Goal: Information Seeking & Learning: Learn about a topic

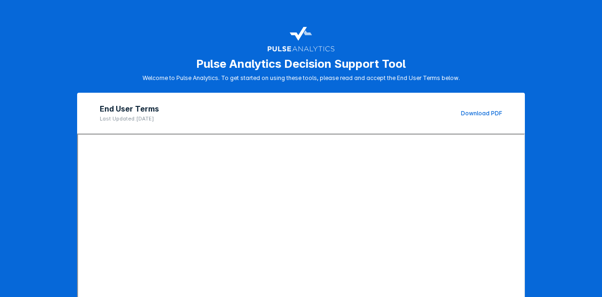
scroll to position [150, 0]
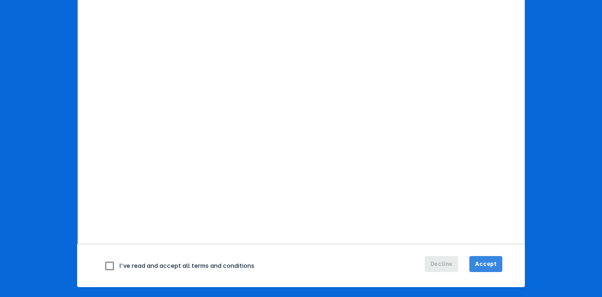
click at [480, 261] on span "Accept" at bounding box center [486, 264] width 22 height 8
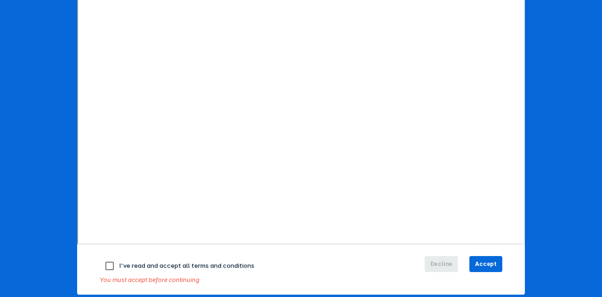
click at [103, 263] on input "checkbox" at bounding box center [110, 266] width 20 height 20
checkbox input "true"
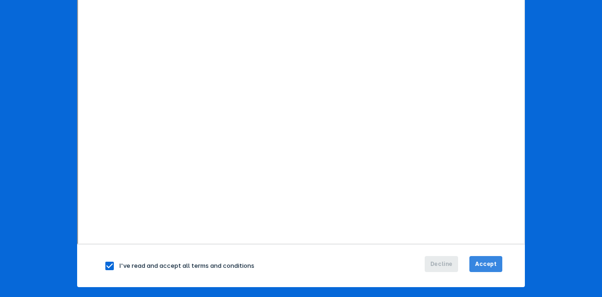
click at [483, 256] on button "Accept" at bounding box center [485, 264] width 33 height 16
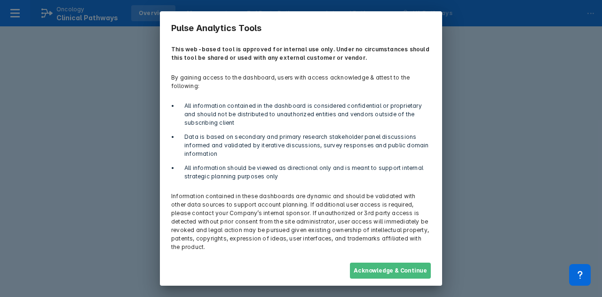
click at [379, 262] on button "Acknowledge & Continue" at bounding box center [390, 270] width 81 height 16
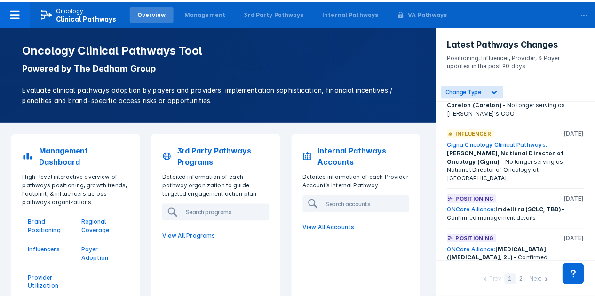
scroll to position [753, 0]
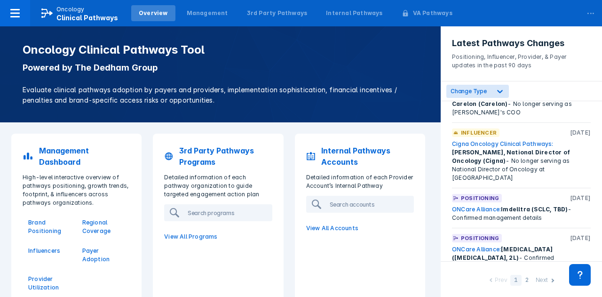
click at [472, 205] on link "ONCare Alliance:" at bounding box center [476, 208] width 49 height 7
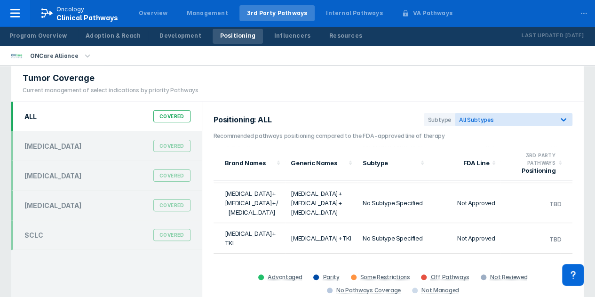
scroll to position [47, 0]
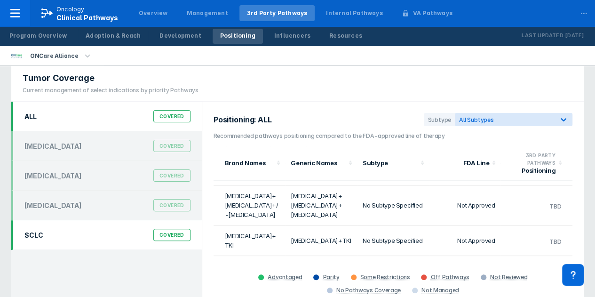
click at [62, 236] on div "SCLC Covered" at bounding box center [107, 235] width 177 height 18
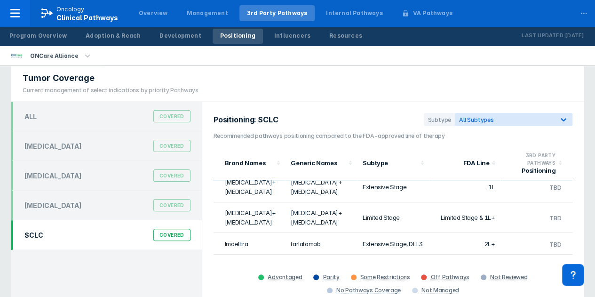
scroll to position [79, 0]
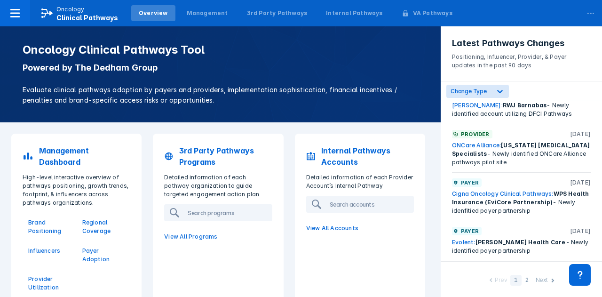
scroll to position [2264, 0]
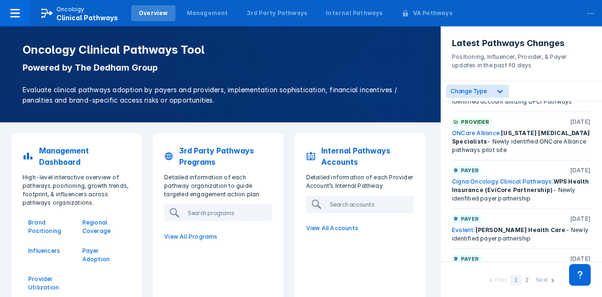
click at [540, 279] on div "Next" at bounding box center [542, 281] width 12 height 10
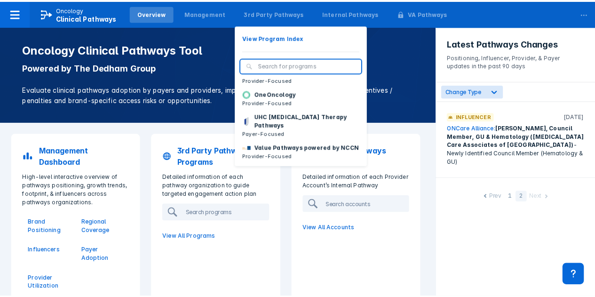
scroll to position [141, 0]
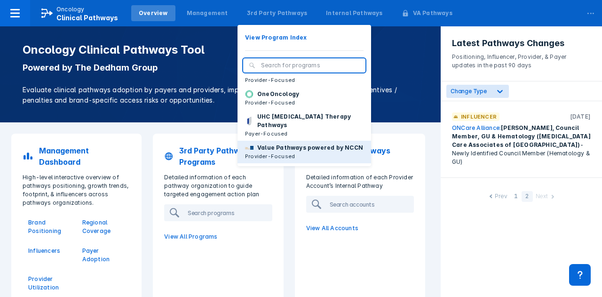
click at [283, 143] on p "Value Pathways powered by NCCN" at bounding box center [310, 147] width 106 height 8
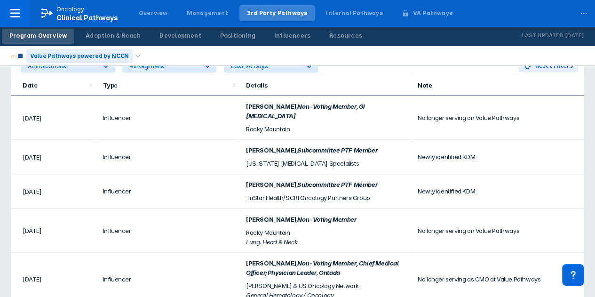
click at [112, 54] on div "Value Pathways powered by NCCN" at bounding box center [79, 55] width 106 height 13
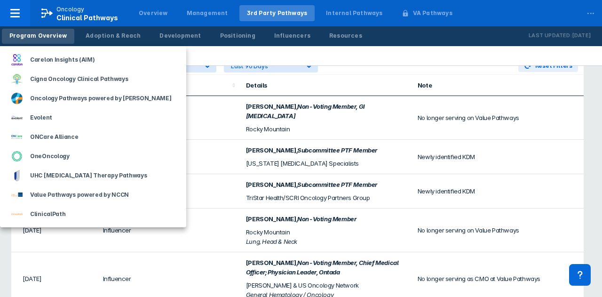
click at [112, 54] on div "Carelon Insights (AIM)" at bounding box center [93, 59] width 186 height 19
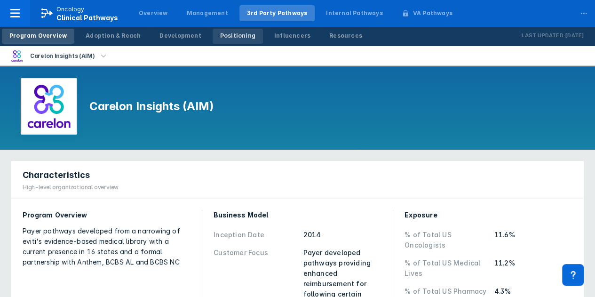
click at [223, 35] on div "Positioning" at bounding box center [237, 36] width 35 height 8
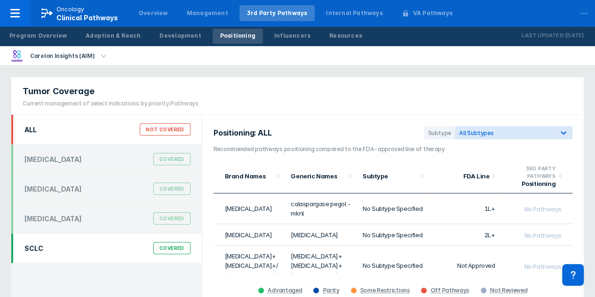
click at [100, 249] on div "SCLC Covered" at bounding box center [107, 248] width 177 height 18
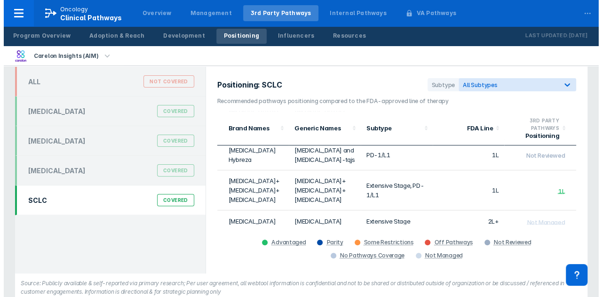
scroll to position [50, 0]
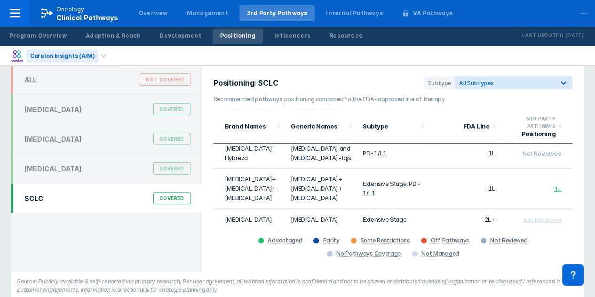
click at [68, 55] on div "Carelon Insights (AIM)" at bounding box center [62, 55] width 72 height 13
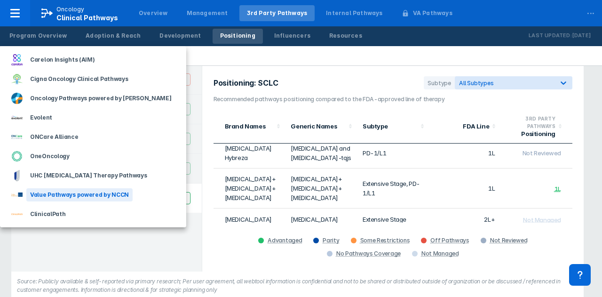
click at [82, 197] on div "Value Pathways powered by NCCN" at bounding box center [79, 194] width 106 height 13
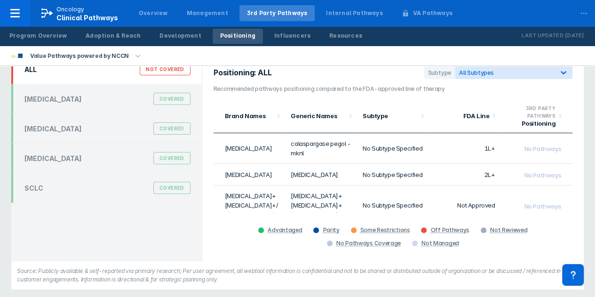
scroll to position [9, 0]
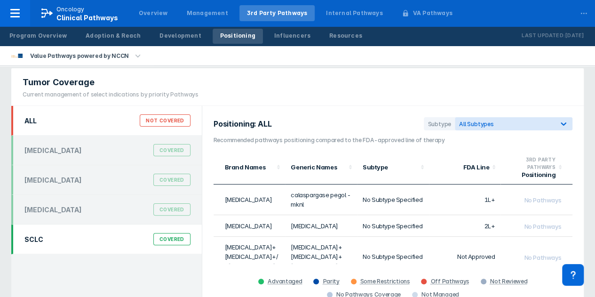
click at [110, 238] on div "SCLC Covered" at bounding box center [107, 239] width 177 height 18
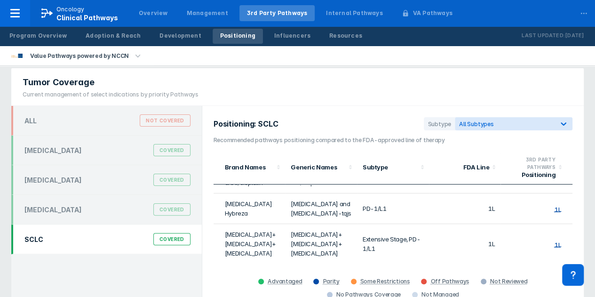
scroll to position [176, 0]
click at [554, 270] on span "2L" at bounding box center [557, 274] width 7 height 8
click at [532, 263] on td "2L" at bounding box center [536, 274] width 72 height 22
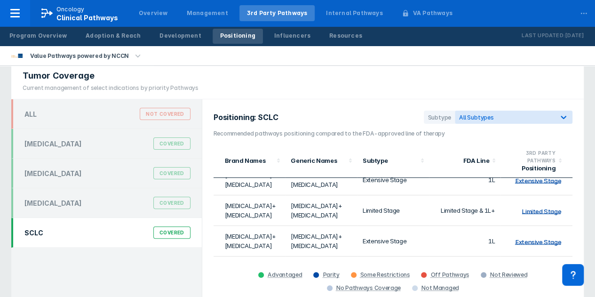
scroll to position [0, 0]
